Goal: Information Seeking & Learning: Learn about a topic

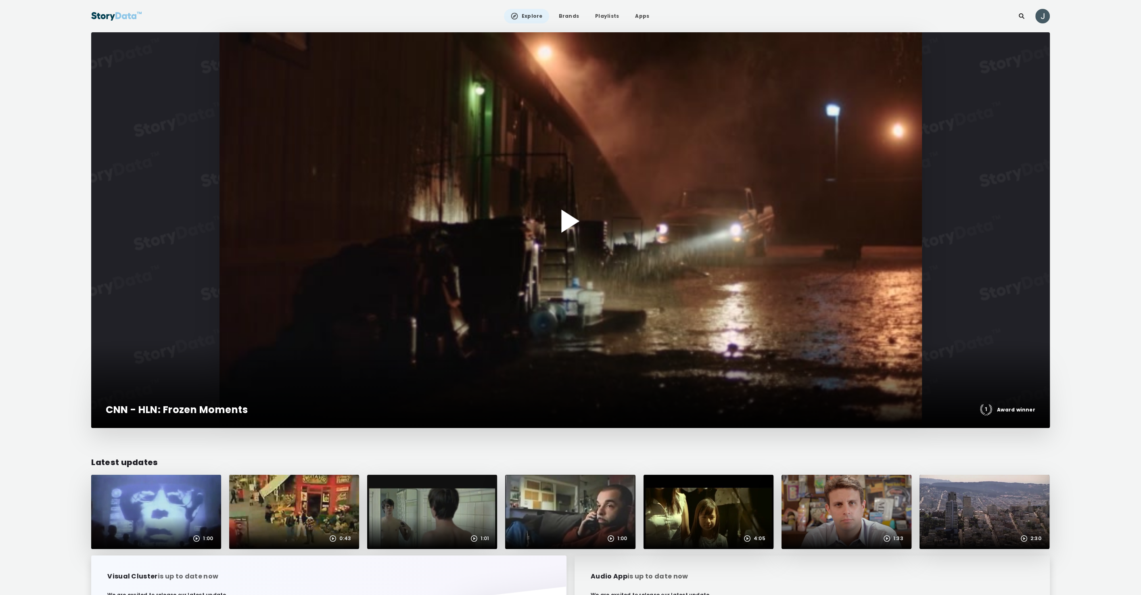
click at [402, 193] on div at bounding box center [570, 230] width 958 height 396
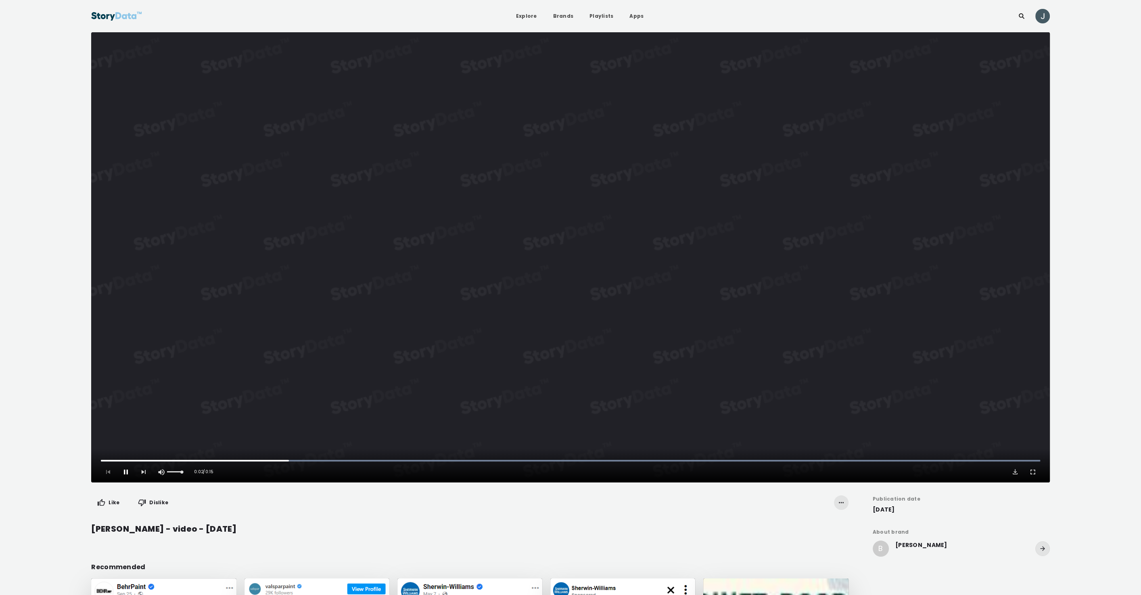
click at [126, 472] on span "Video Player" at bounding box center [126, 472] width 8 height 8
click at [559, 263] on button "Play Video" at bounding box center [570, 257] width 958 height 450
click at [127, 472] on span "Video Player" at bounding box center [126, 472] width 8 height 8
click at [632, 16] on link "Apps" at bounding box center [636, 16] width 27 height 15
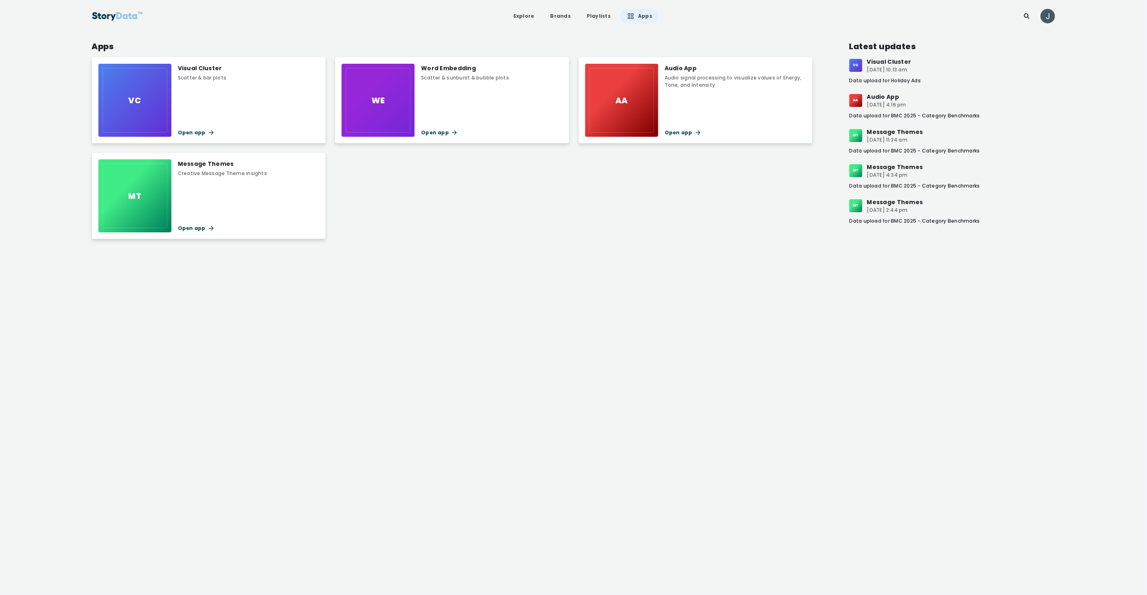
click at [106, 13] on img at bounding box center [117, 16] width 51 height 15
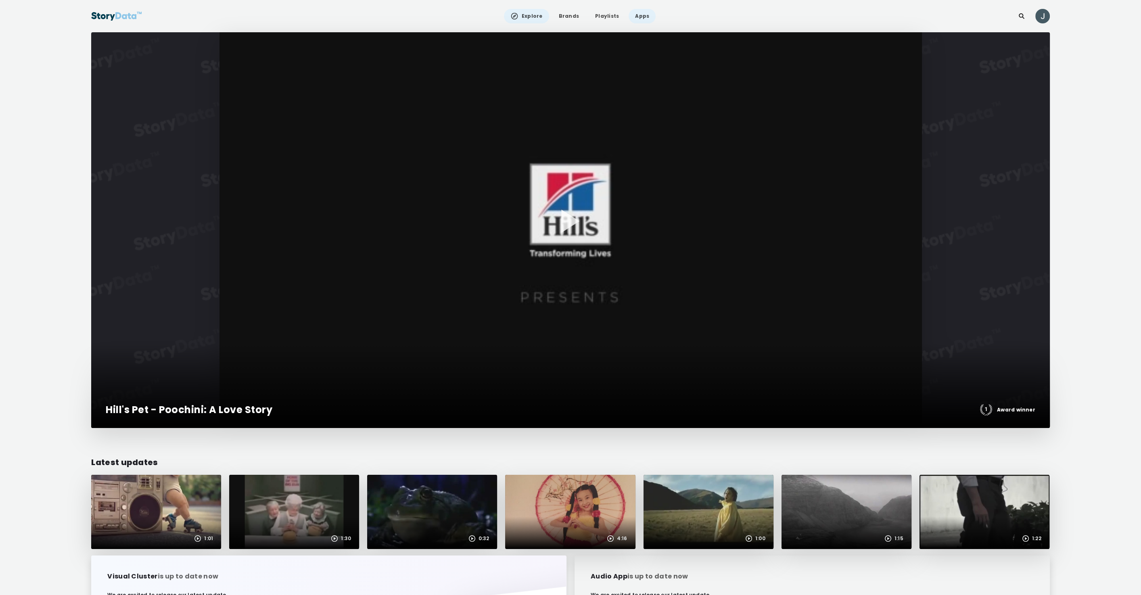
click at [646, 13] on link "Apps" at bounding box center [641, 16] width 27 height 15
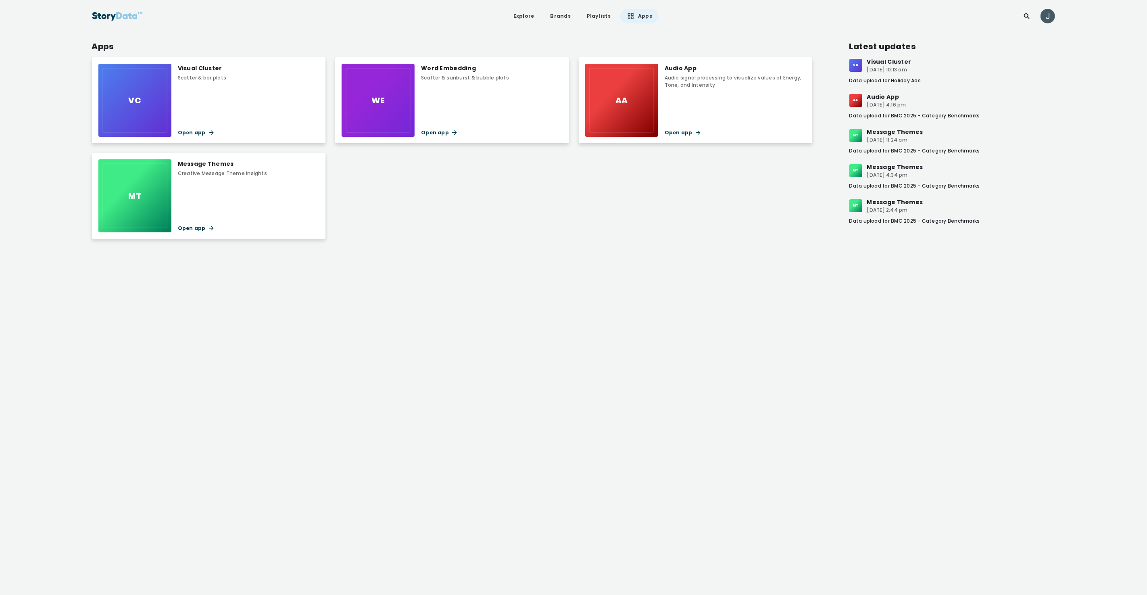
click at [205, 172] on div "Creative Message Theme insights" at bounding box center [222, 173] width 89 height 7
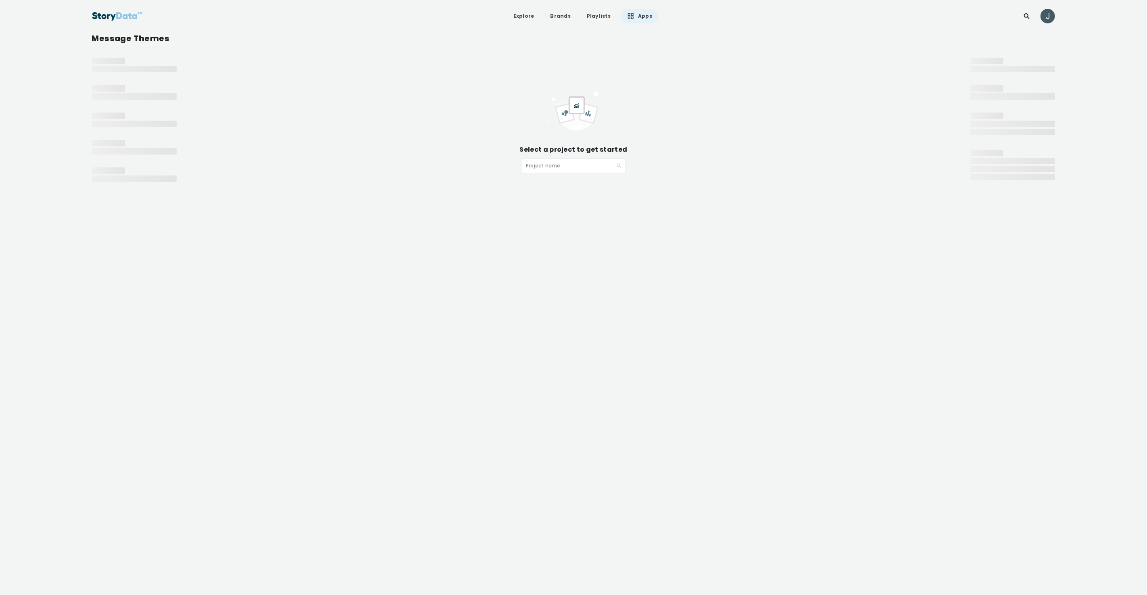
click at [555, 158] on div "Project name" at bounding box center [573, 165] width 105 height 15
click at [548, 222] on div "Publix 2023 2024 - [DATE]" at bounding box center [573, 220] width 95 height 9
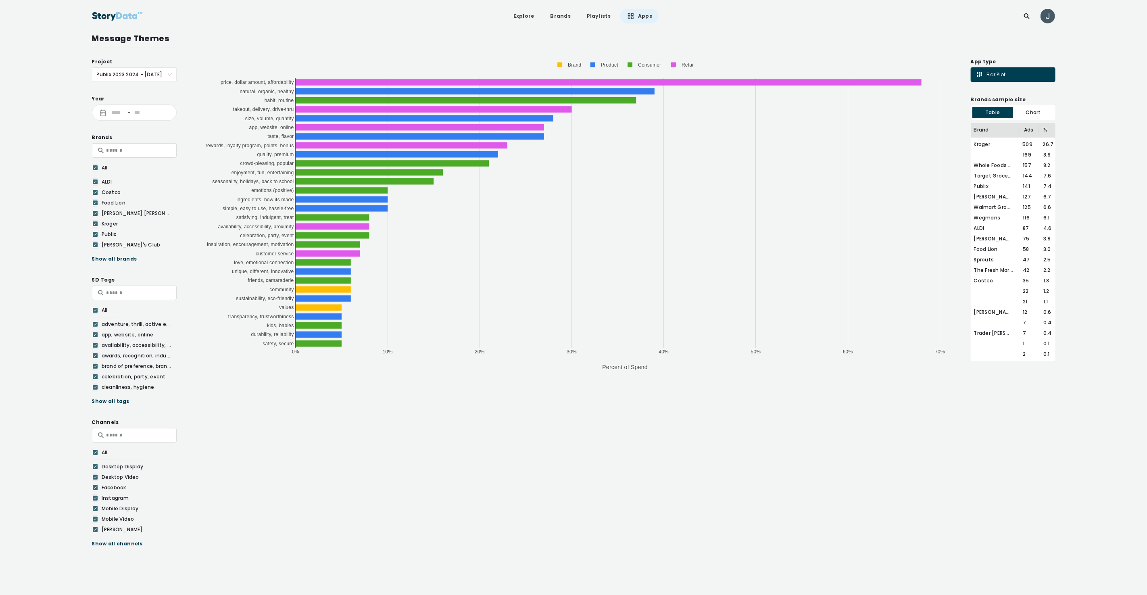
click at [142, 73] on span "Publix 2023 2024 - [DATE]" at bounding box center [134, 75] width 75 height 14
click at [704, 31] on header "Explore Brands Playlists Apps" at bounding box center [573, 16] width 1147 height 32
click at [627, 15] on icon at bounding box center [631, 16] width 8 height 8
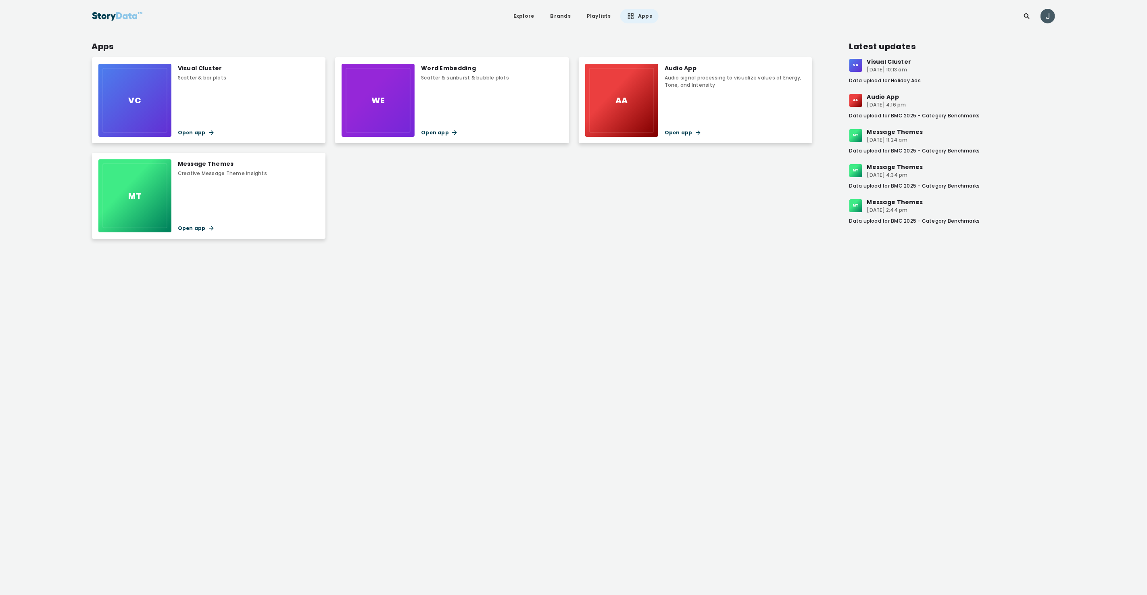
click at [453, 73] on div "Word Embedding Scatter & sunburst & bubble plots" at bounding box center [465, 73] width 88 height 18
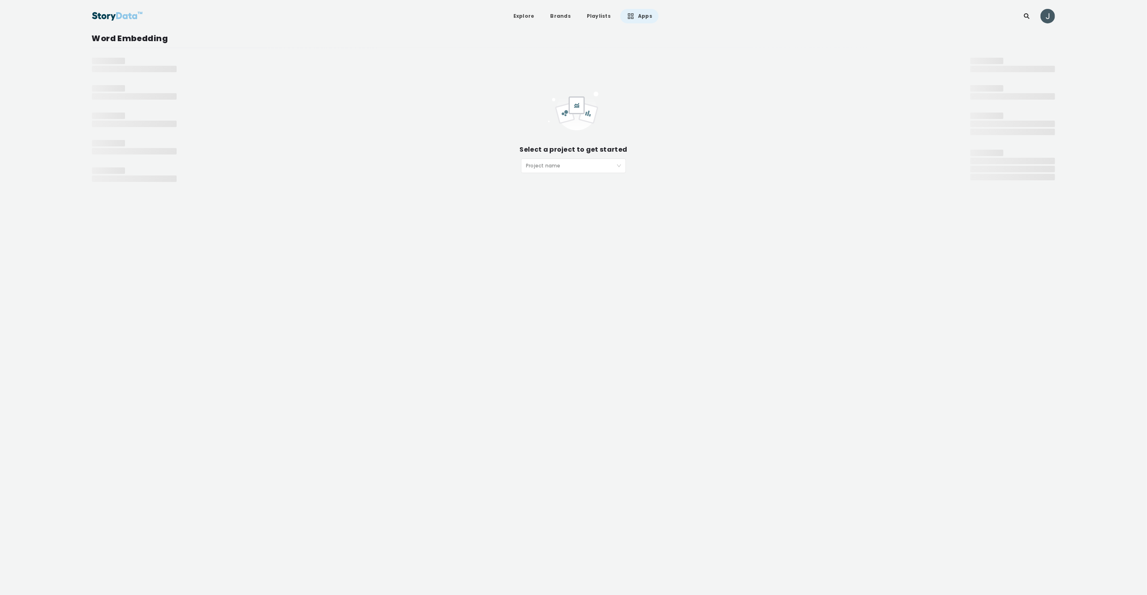
click at [553, 163] on input "search" at bounding box center [571, 165] width 90 height 12
type input "*"
type input "***"
click at [553, 185] on div "Publix - [DATE]" at bounding box center [573, 181] width 95 height 9
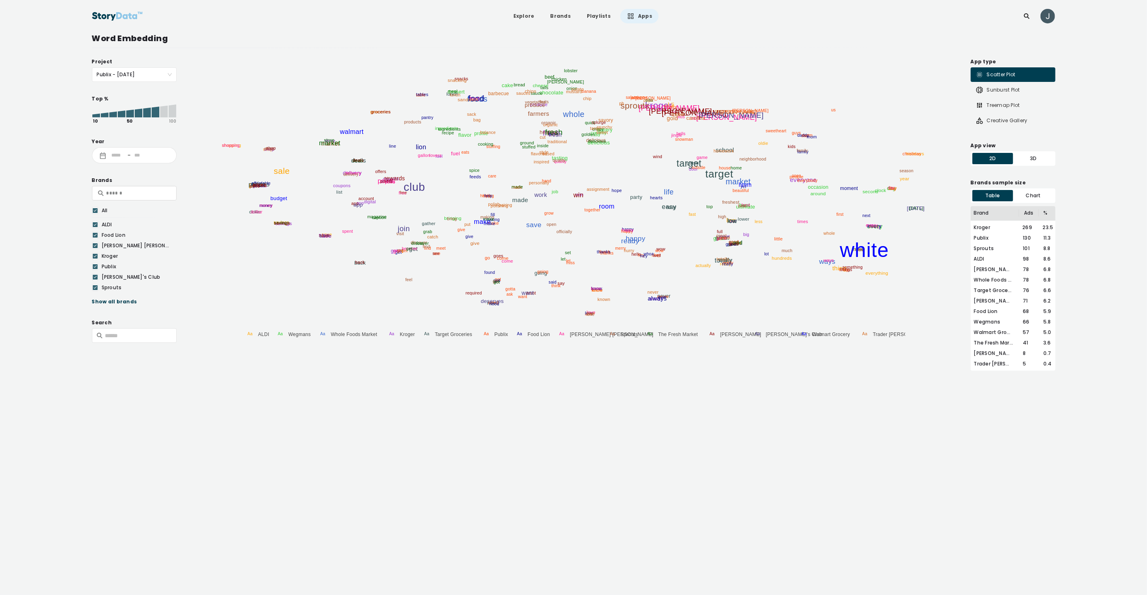
click at [155, 113] on icon at bounding box center [156, 111] width 8 height 11
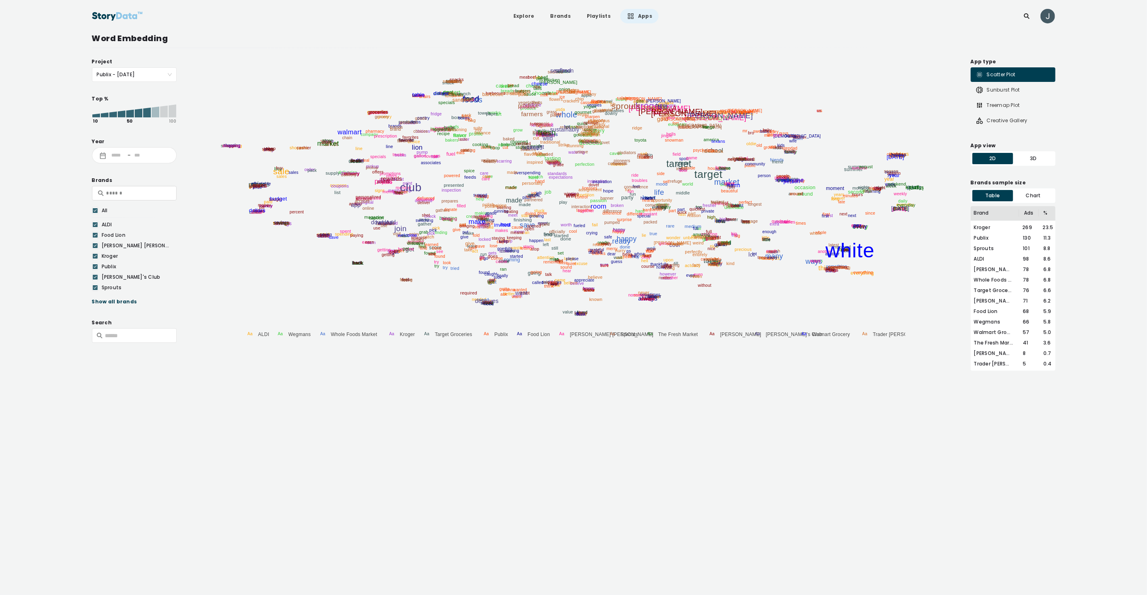
click at [147, 113] on icon at bounding box center [147, 113] width 8 height 10
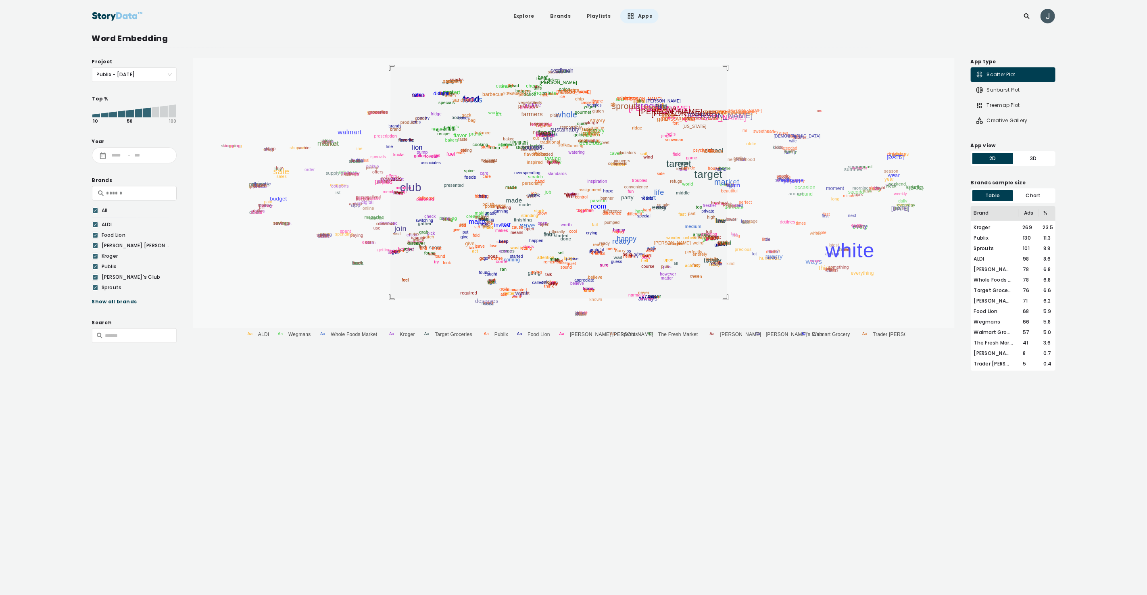
drag, startPoint x: 390, startPoint y: 67, endPoint x: 727, endPoint y: 309, distance: 414.8
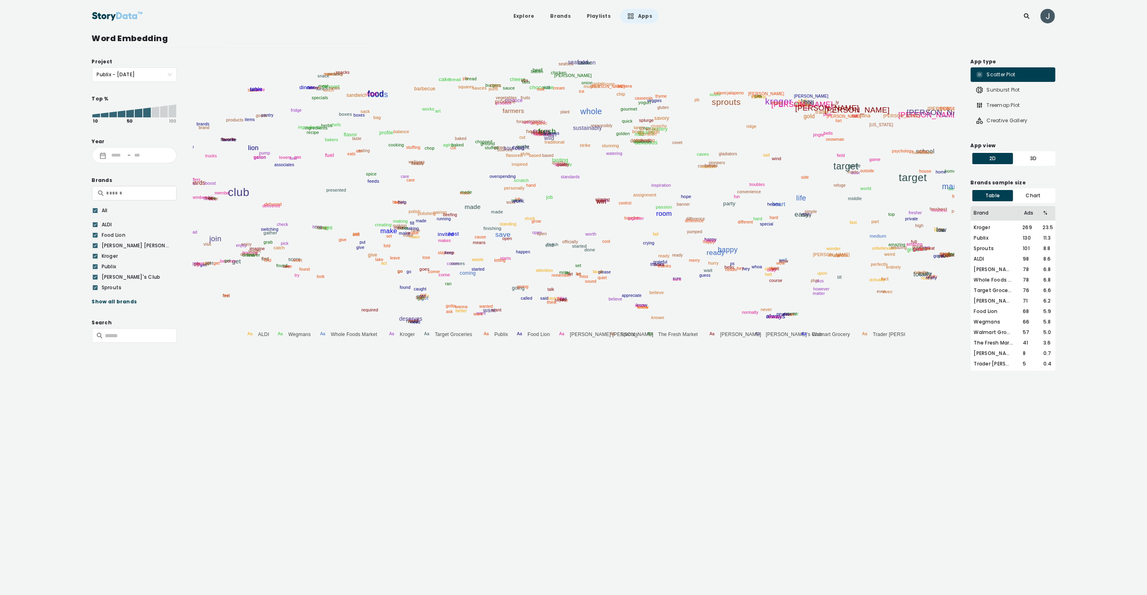
click at [642, 14] on link "Apps" at bounding box center [639, 16] width 38 height 15
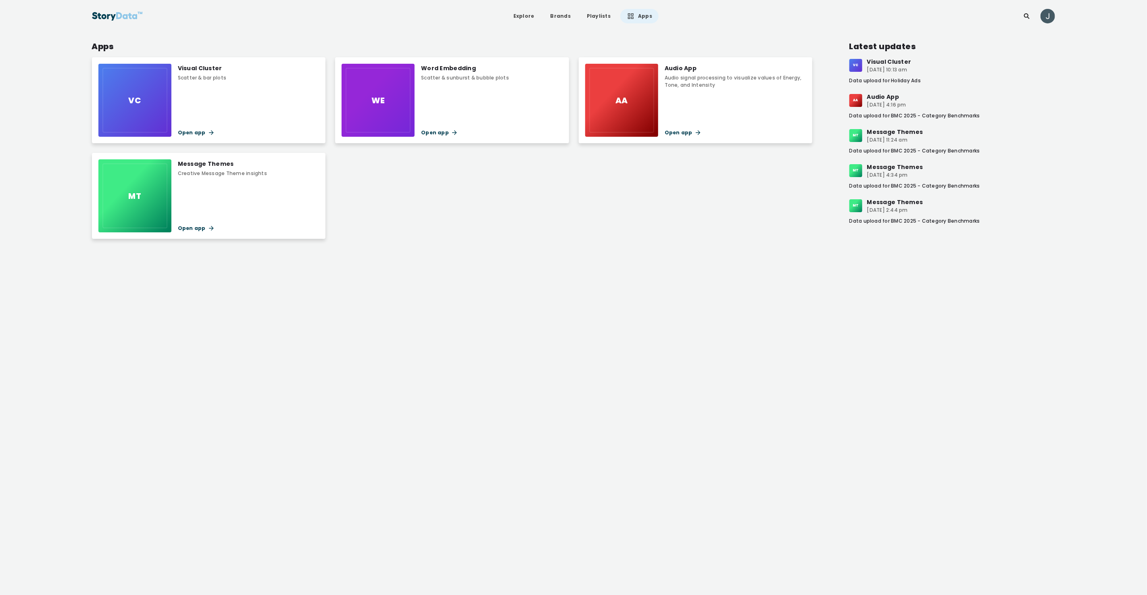
click at [198, 75] on div "Scatter & bar plots" at bounding box center [202, 77] width 49 height 7
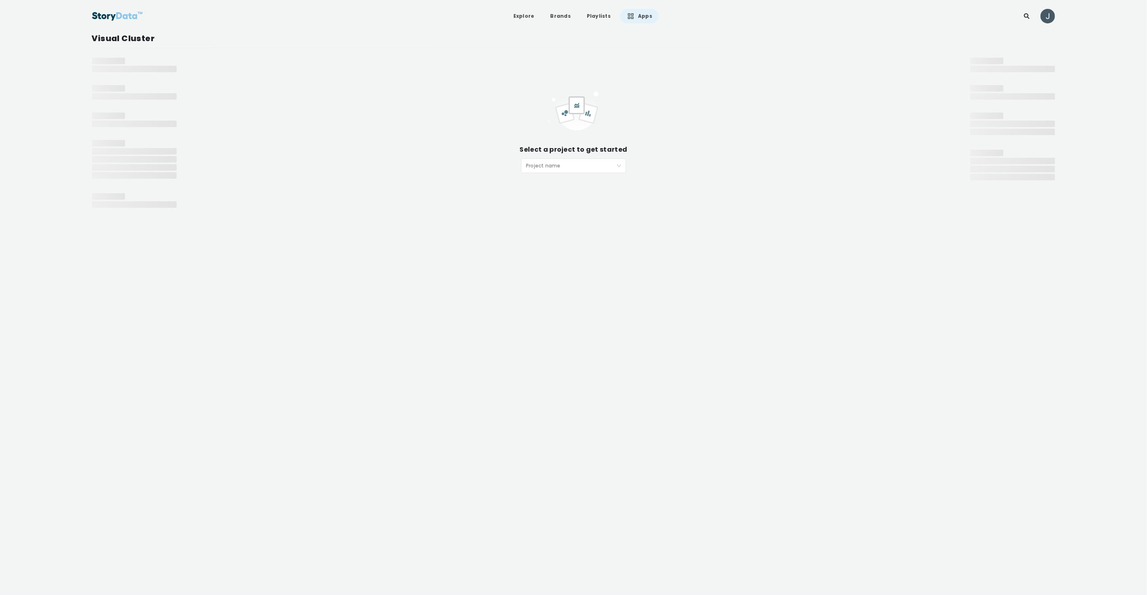
click at [573, 164] on input "search" at bounding box center [571, 165] width 90 height 12
type input "*"
type input "***"
click at [564, 183] on div "Hershey - [DATE]" at bounding box center [573, 181] width 95 height 9
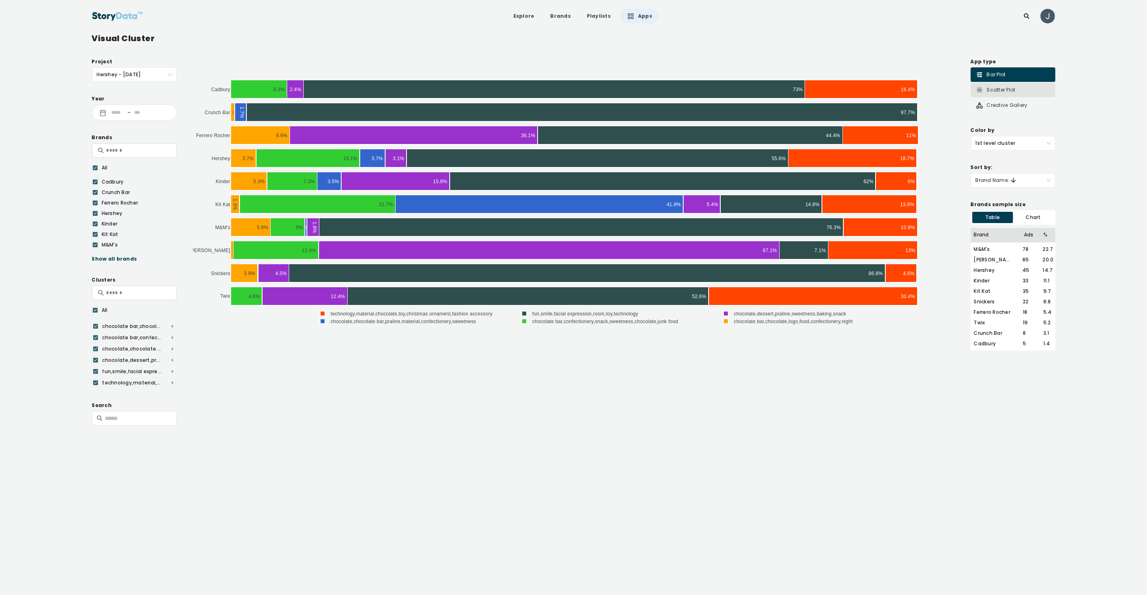
click at [1000, 94] on div "Scatter Plot" at bounding box center [1013, 90] width 85 height 15
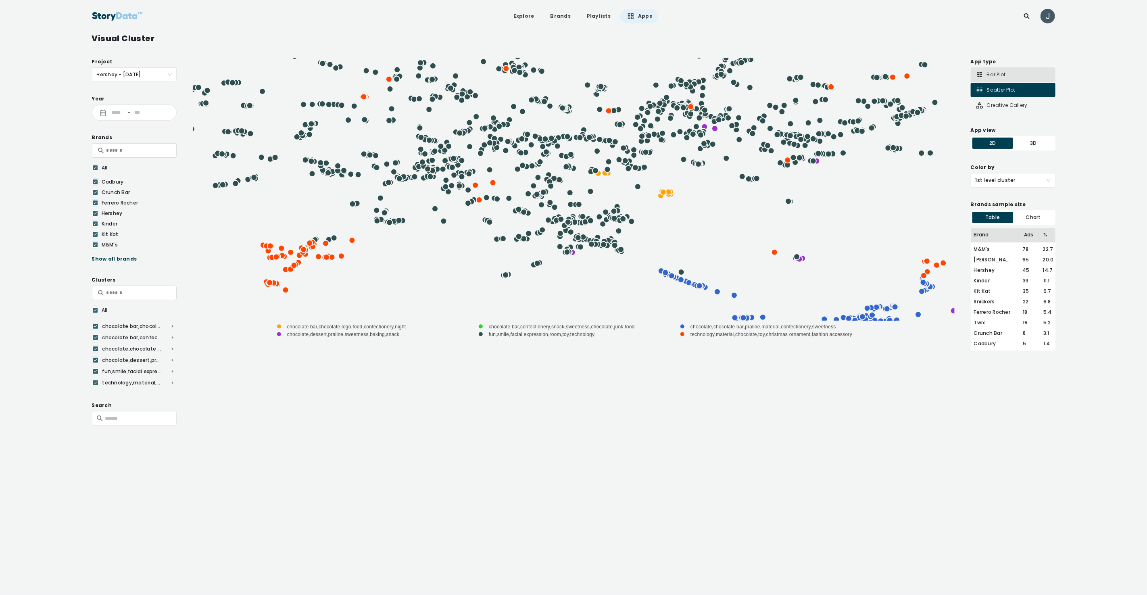
click at [1000, 78] on div "Bar Plot" at bounding box center [991, 75] width 30 height 8
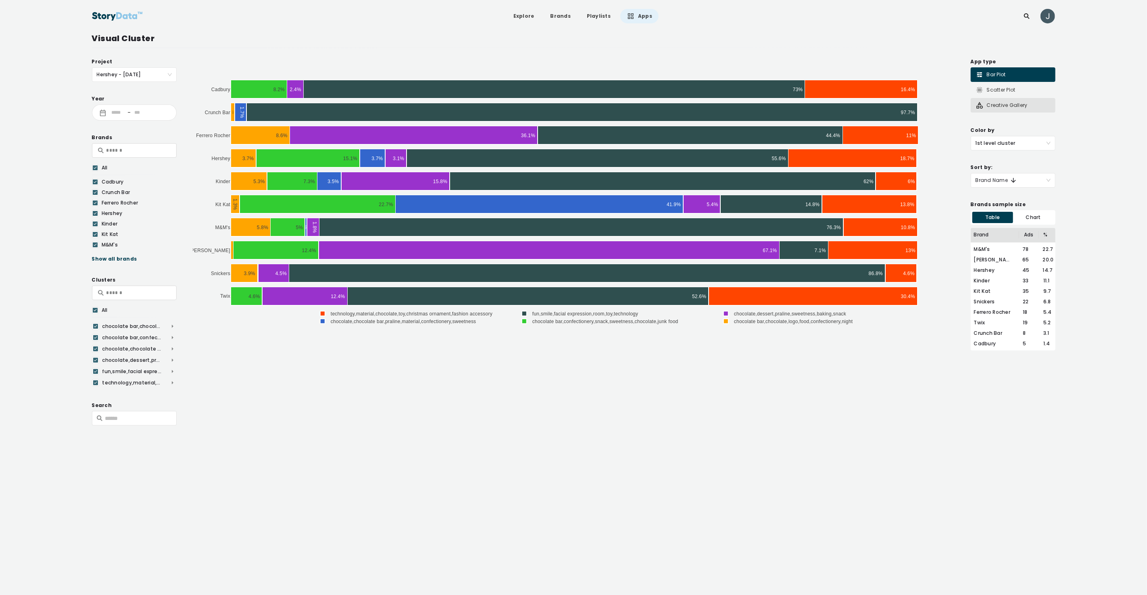
click at [1003, 107] on div "Creative Gallery" at bounding box center [1002, 105] width 52 height 8
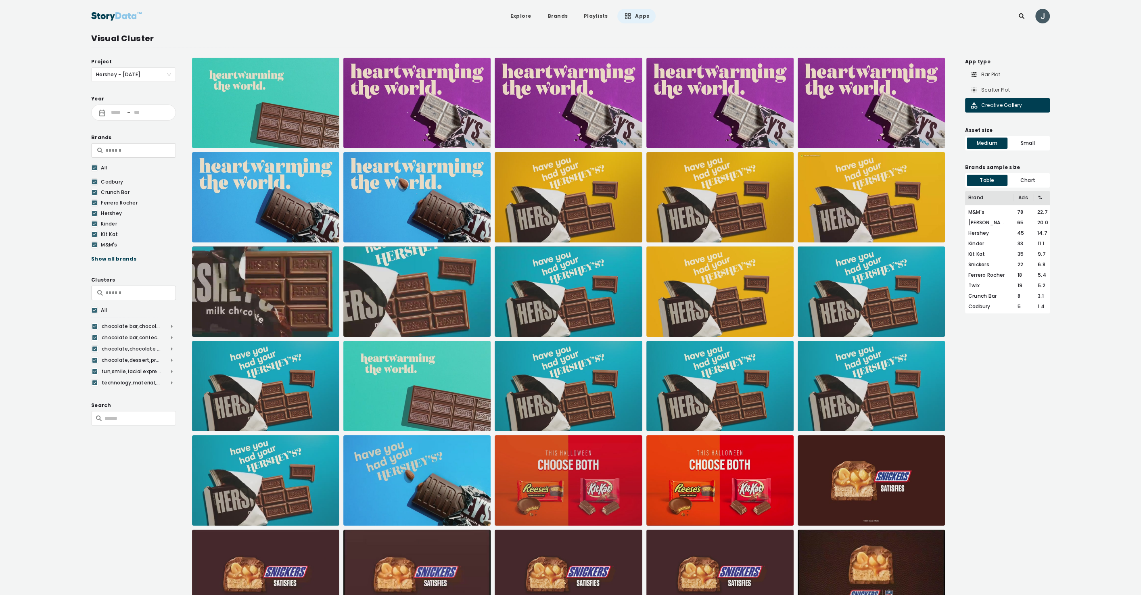
click at [94, 167] on icon at bounding box center [94, 168] width 5 height 8
click at [95, 182] on div at bounding box center [94, 181] width 6 height 7
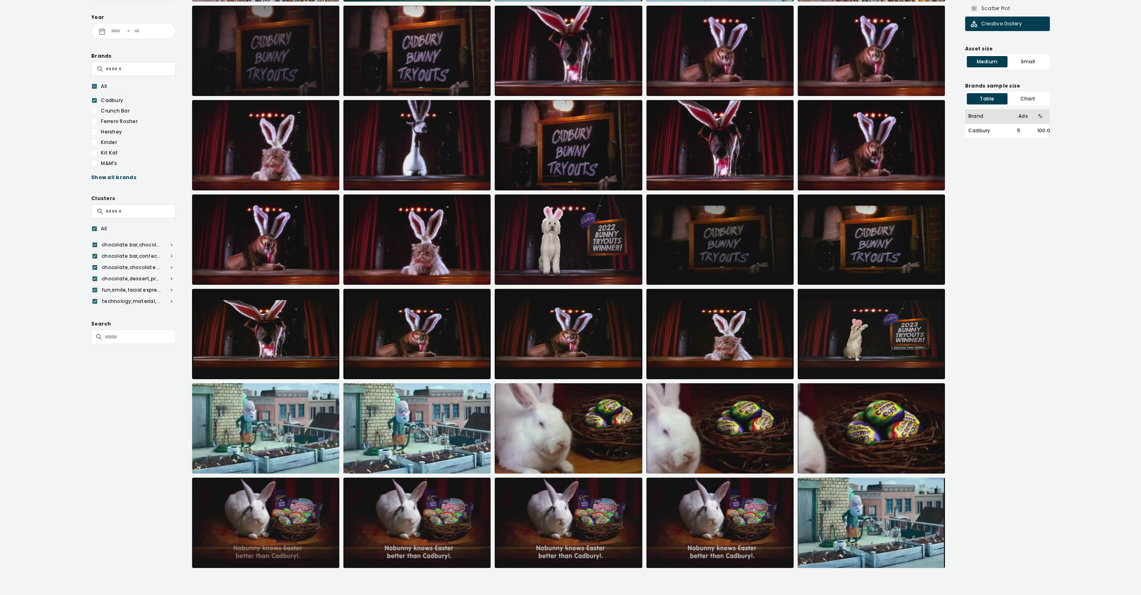
scroll to position [133, 0]
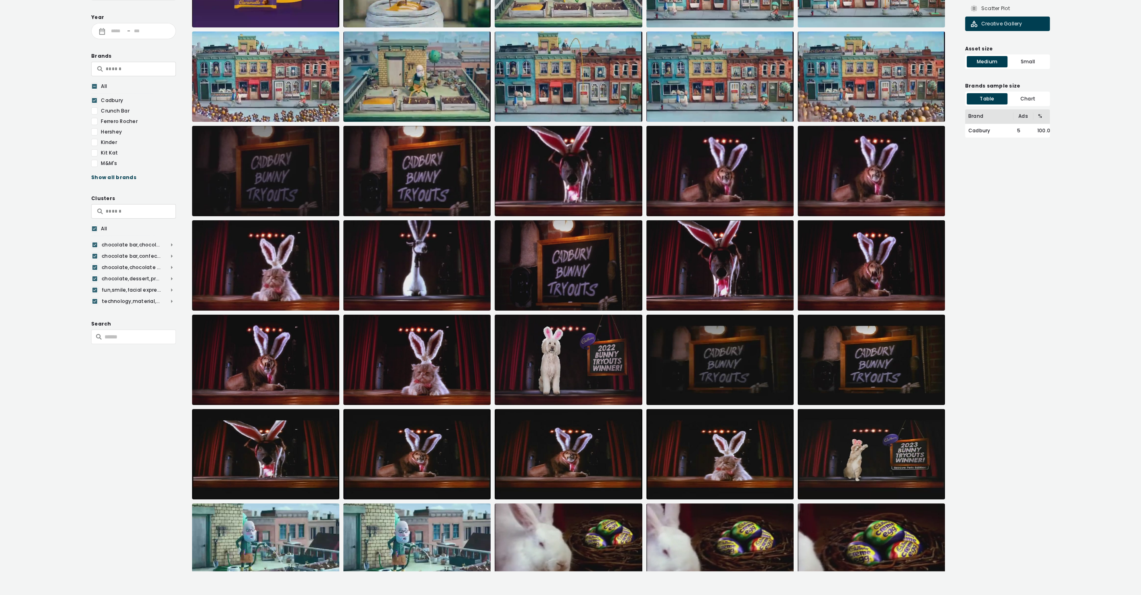
click at [95, 100] on icon at bounding box center [94, 100] width 5 height 8
click at [94, 130] on div at bounding box center [94, 131] width 6 height 7
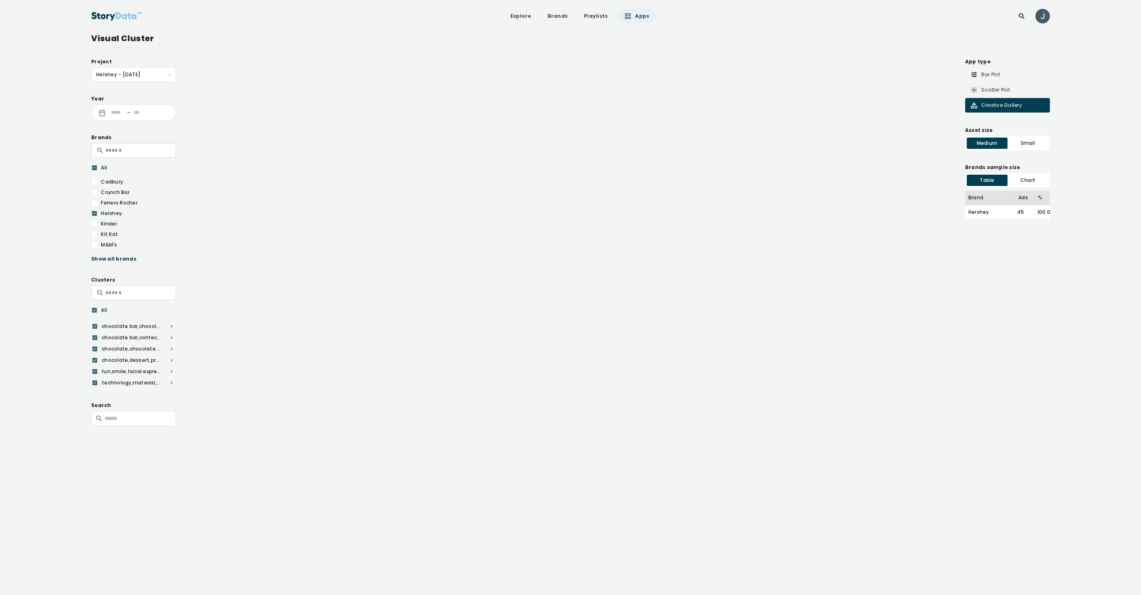
scroll to position [4204, 0]
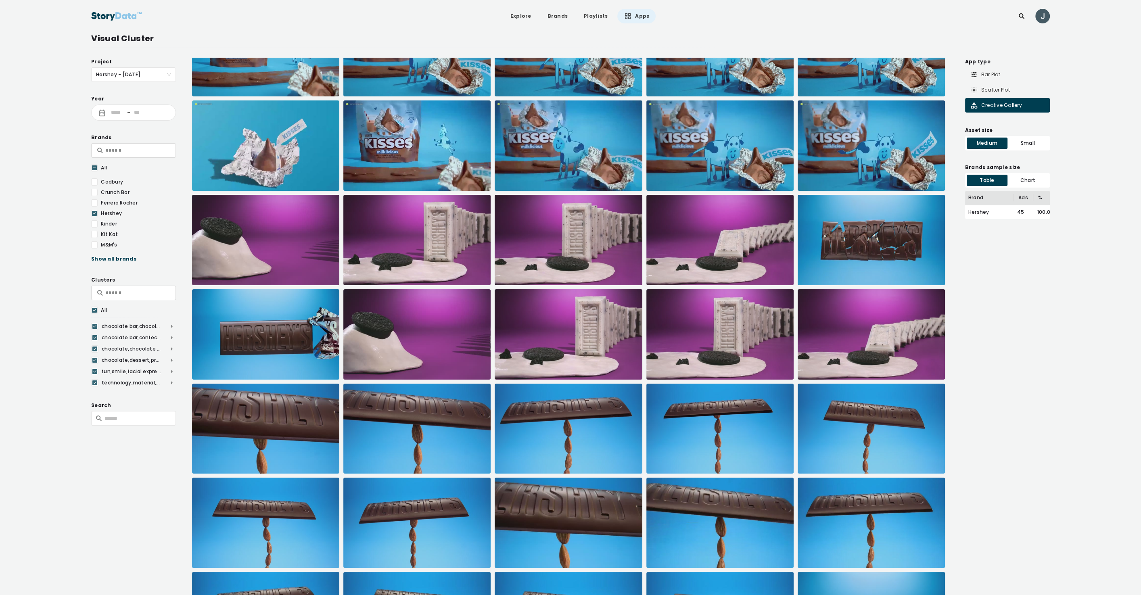
click at [169, 76] on span "Hershey - [DATE]" at bounding box center [133, 75] width 75 height 14
click at [149, 71] on span "Hershey - [DATE]" at bounding box center [133, 75] width 75 height 14
click at [138, 160] on div "PRO-Ghirardelli-0823" at bounding box center [133, 154] width 85 height 13
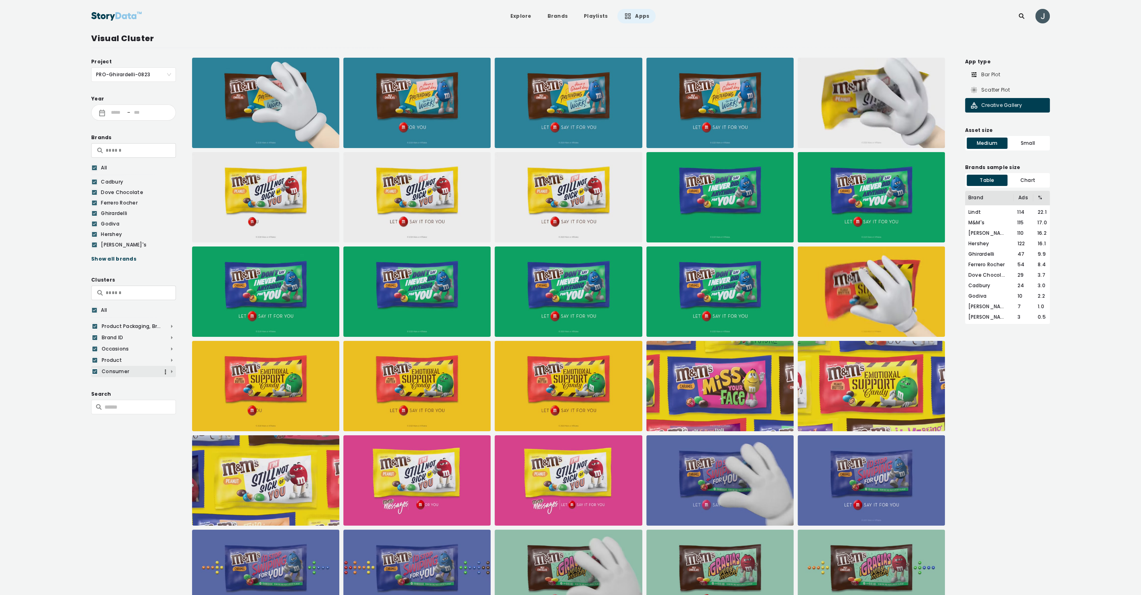
click at [171, 372] on span "Consumer" at bounding box center [133, 371] width 85 height 7
click at [172, 360] on span "Product" at bounding box center [133, 360] width 85 height 7
click at [172, 346] on span "Occasions" at bounding box center [133, 348] width 85 height 7
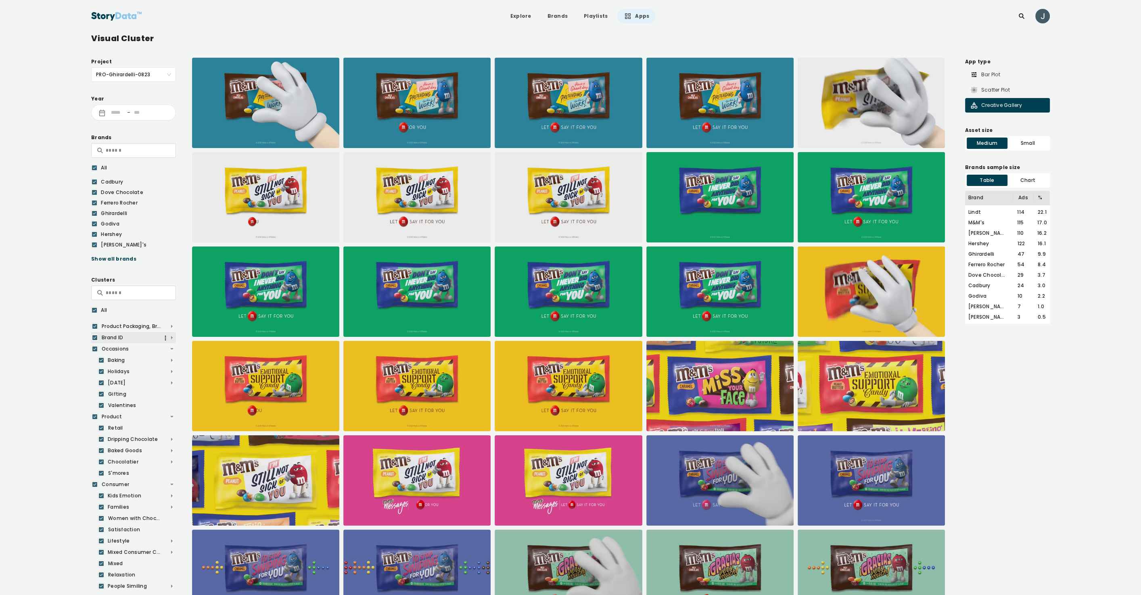
click at [171, 336] on span "Brand ID" at bounding box center [133, 337] width 85 height 7
click at [170, 325] on span "Product Packaging, Branded Chocolate Bar" at bounding box center [133, 326] width 85 height 7
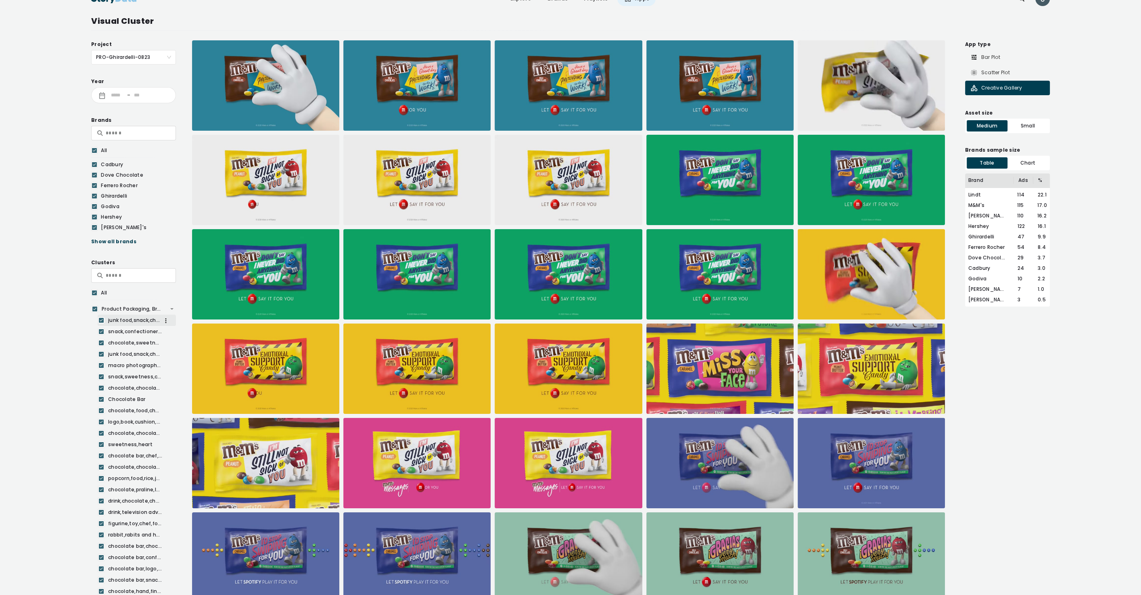
scroll to position [15, 0]
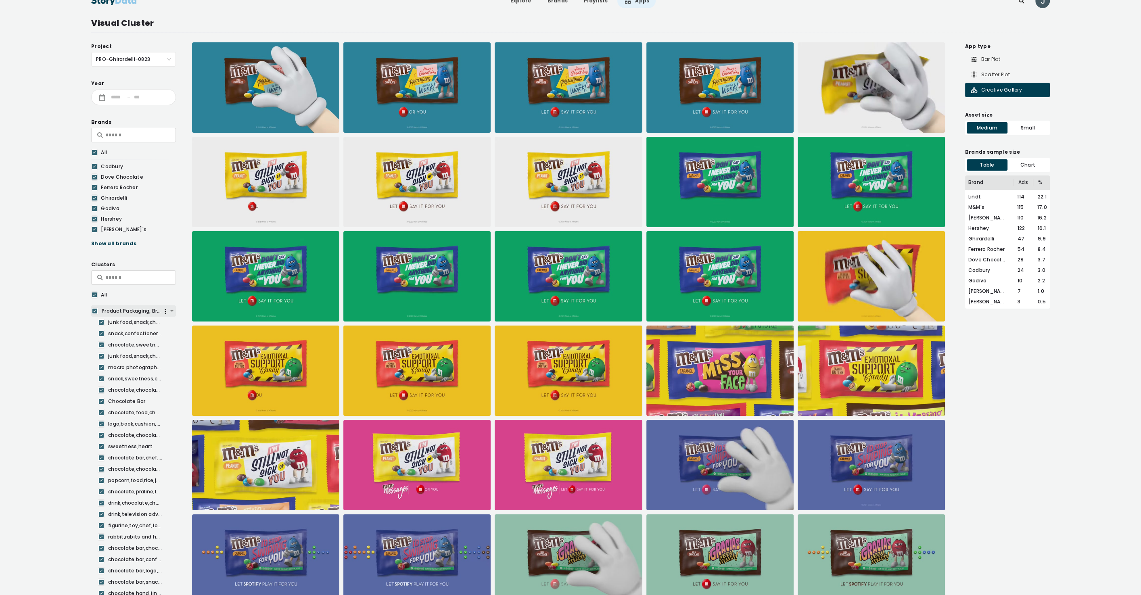
click at [171, 311] on span "Product Packaging, Branded Chocolate Bar" at bounding box center [133, 310] width 85 height 7
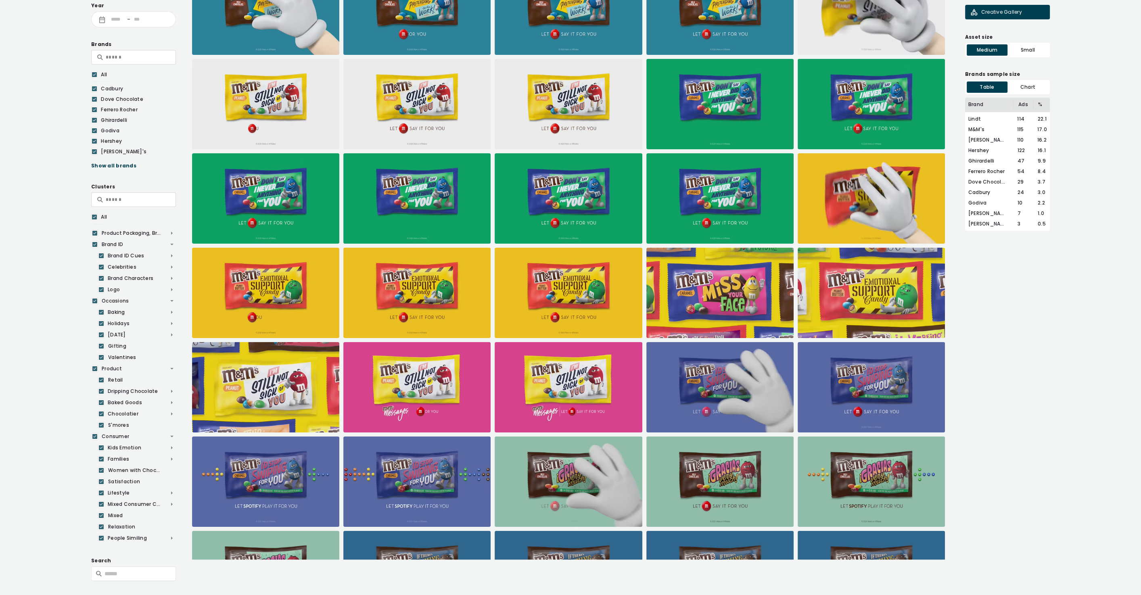
scroll to position [106, 0]
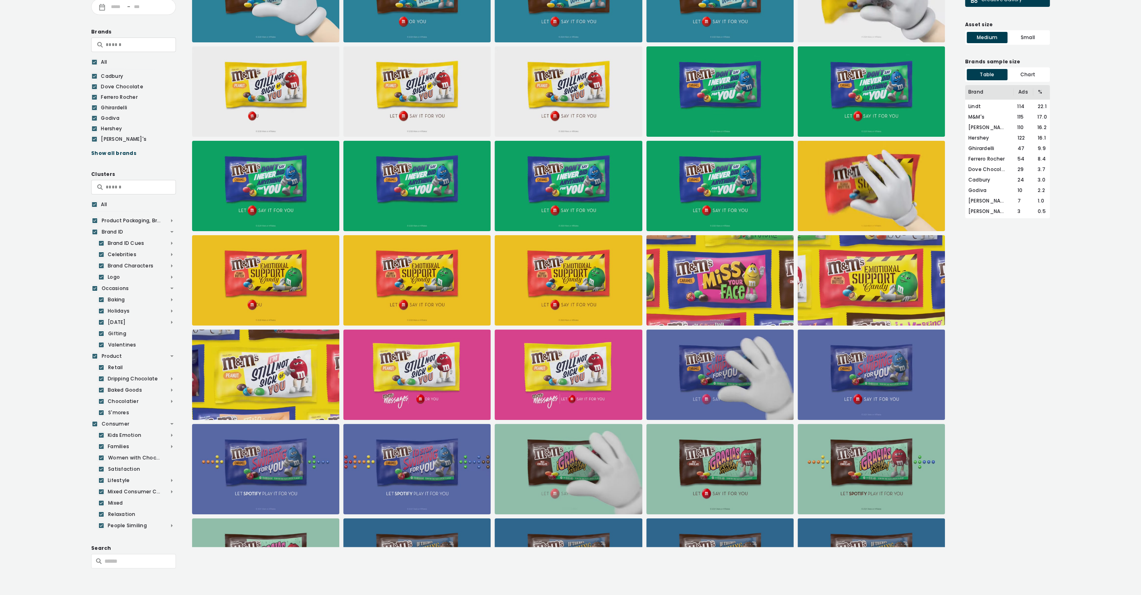
click at [95, 202] on icon at bounding box center [94, 204] width 5 height 8
click at [94, 355] on div at bounding box center [94, 355] width 7 height 7
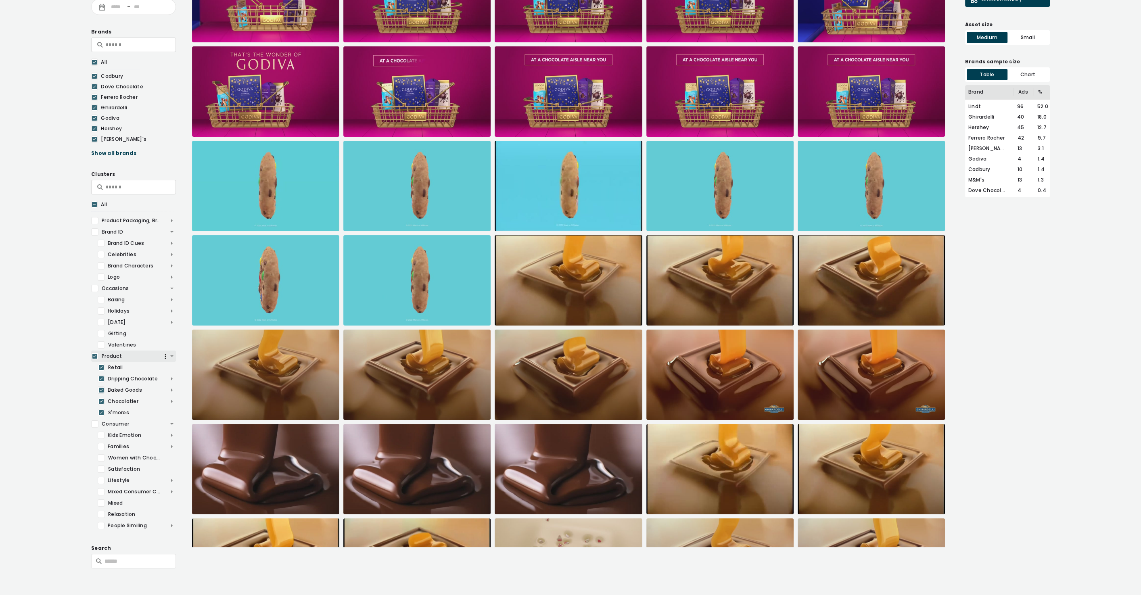
click at [96, 357] on icon at bounding box center [94, 356] width 5 height 8
click at [101, 381] on div at bounding box center [101, 378] width 7 height 7
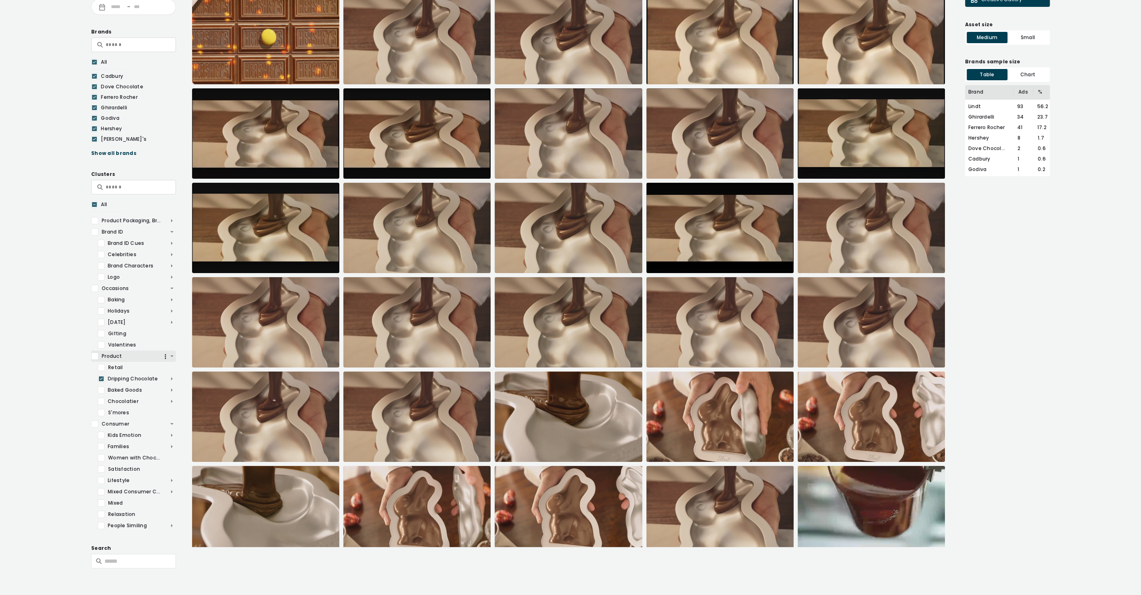
scroll to position [1678, 0]
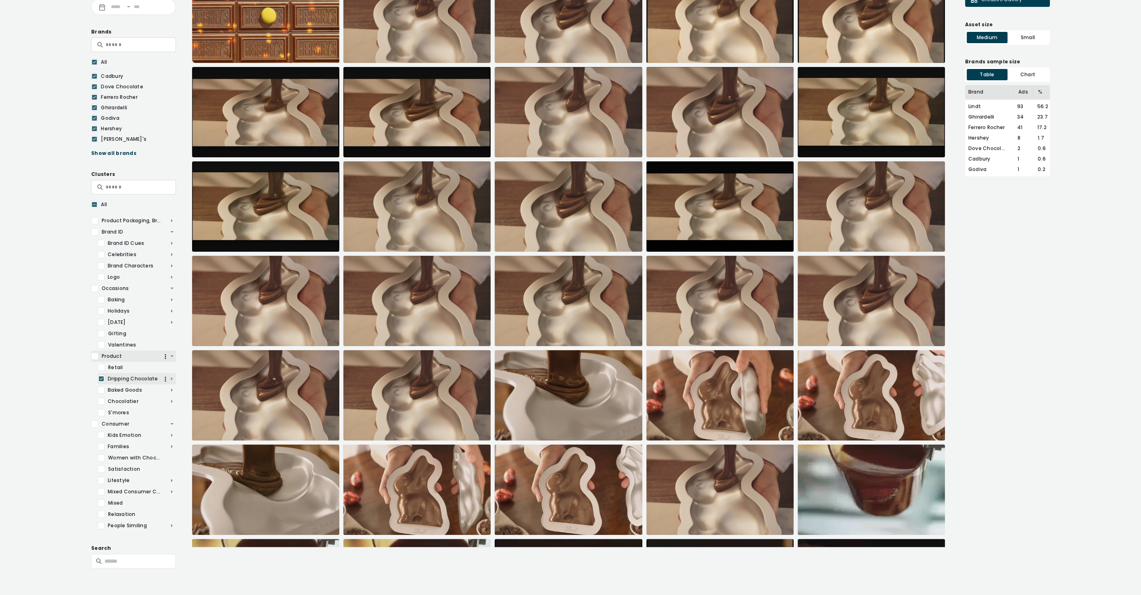
click at [101, 378] on icon at bounding box center [101, 378] width 3 height 2
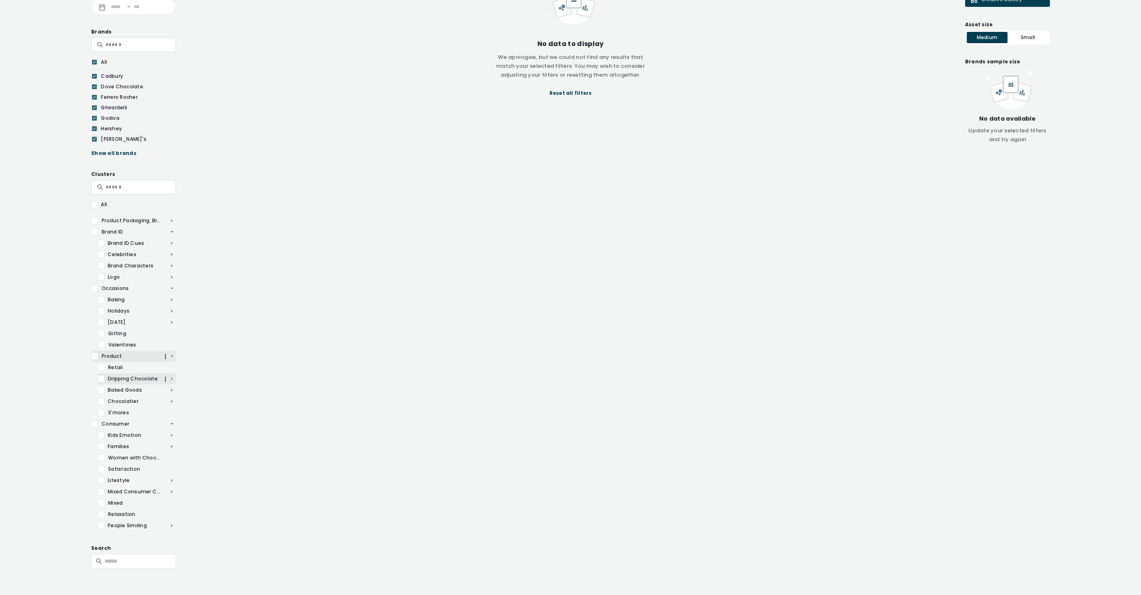
click at [90, 425] on main "Visual Cluster Project PRO-Ghirardelli-0823 Year - Brands All Cadbury Dove Choc…" at bounding box center [570, 261] width 1141 height 669
click at [96, 424] on div at bounding box center [94, 423] width 7 height 7
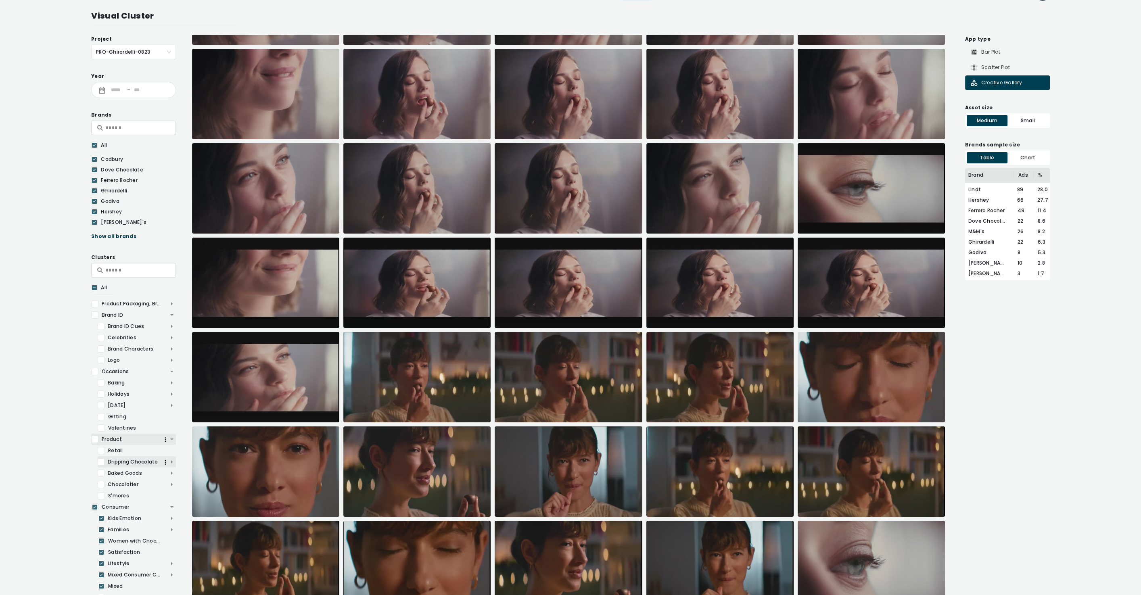
scroll to position [0, 0]
